Goal: Check status

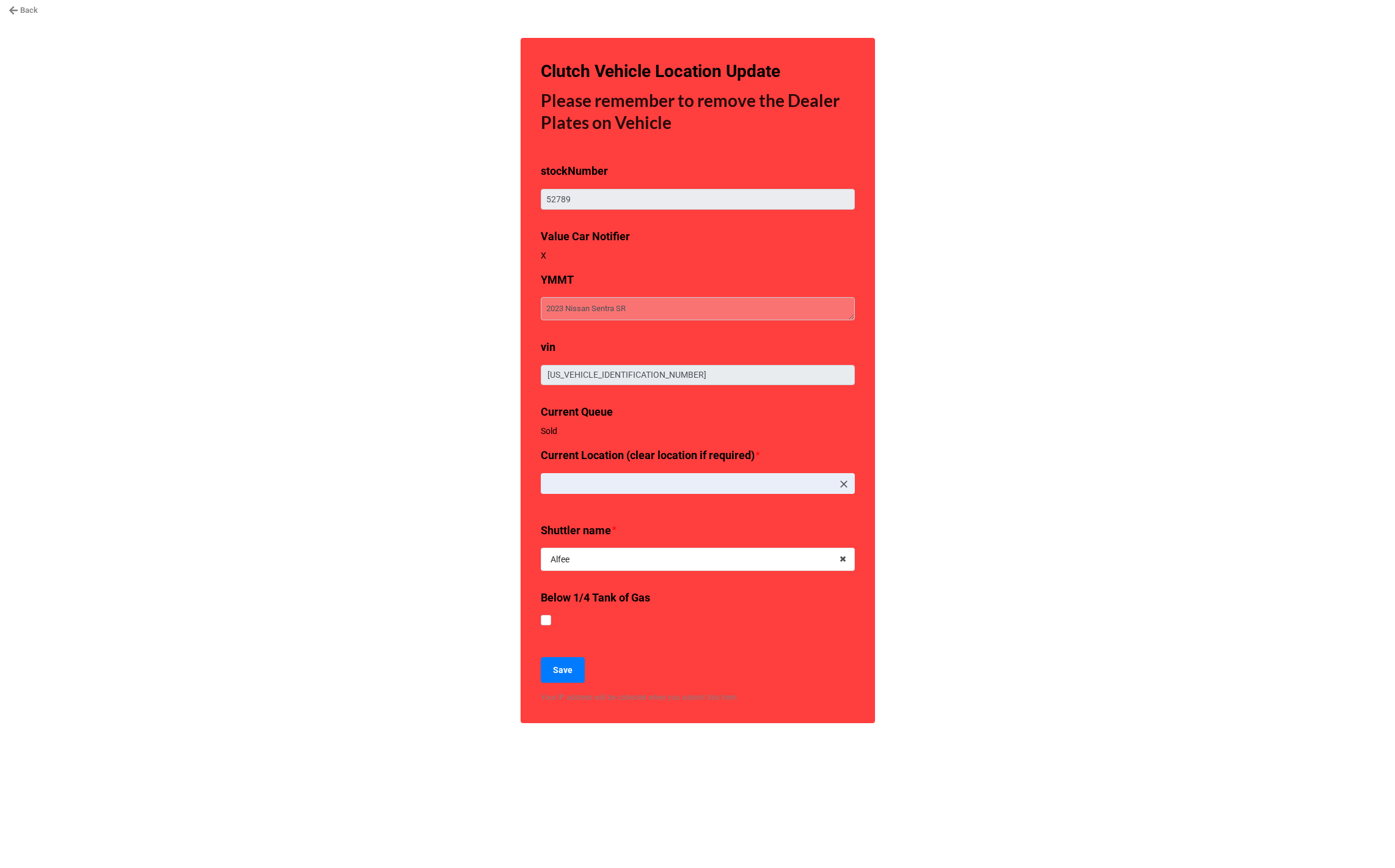
type textarea "x"
click at [33, 11] on link "Back" at bounding box center [24, 10] width 29 height 12
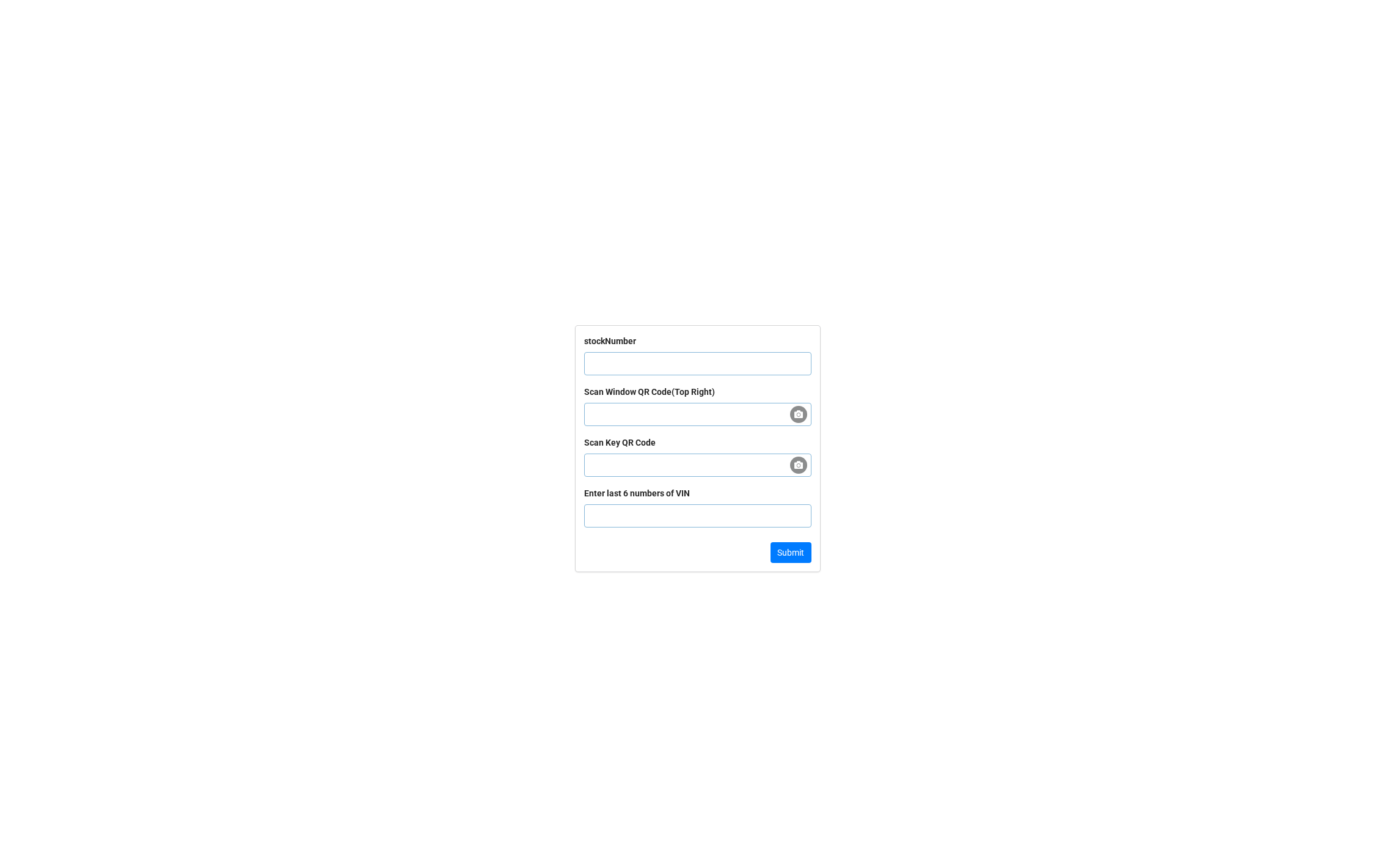
click at [710, 364] on input "text" at bounding box center [697, 364] width 227 height 24
paste input "55730"
type input "55730"
click button "Submit" at bounding box center [791, 551] width 41 height 21
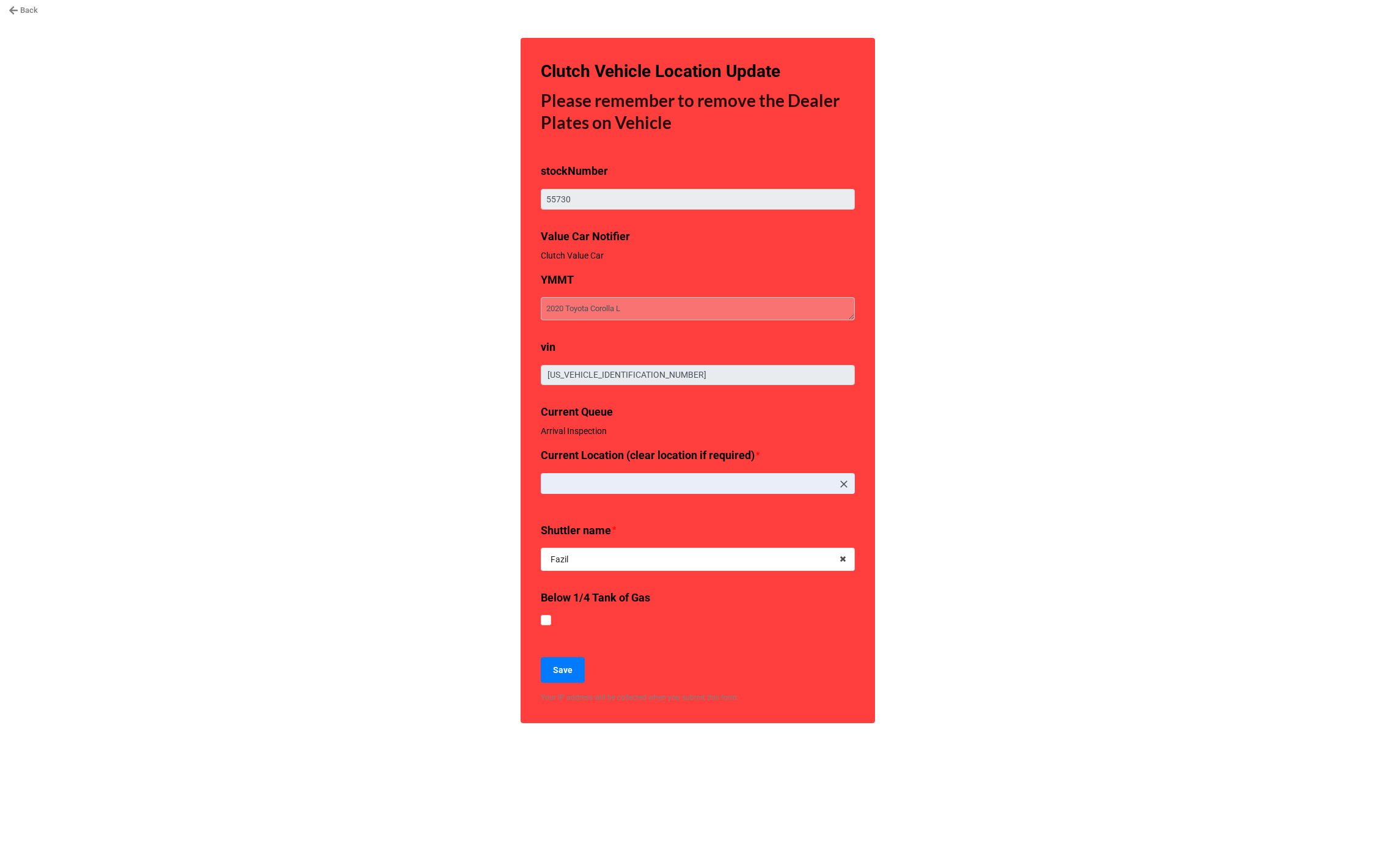
type textarea "x"
click at [325, 328] on div "Back Clutch Vehicle Location Update Please remember to remove the Dealer Plates…" at bounding box center [697, 434] width 1395 height 868
